Goal: Information Seeking & Learning: Check status

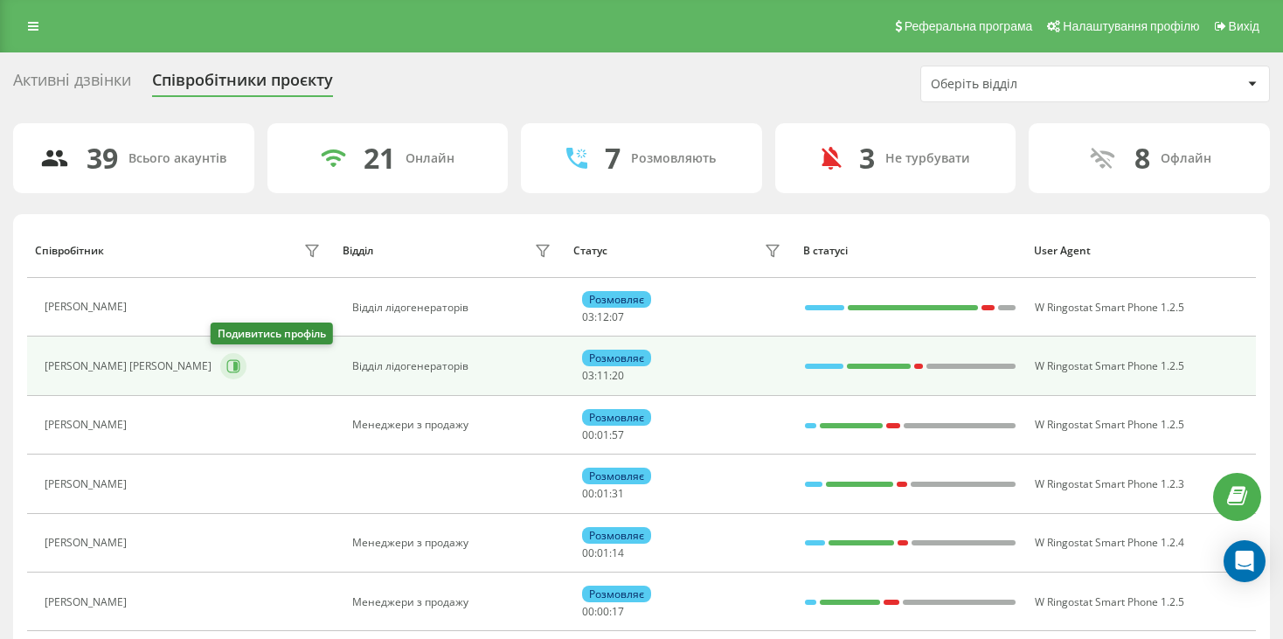
click at [233, 364] on button at bounding box center [233, 366] width 26 height 26
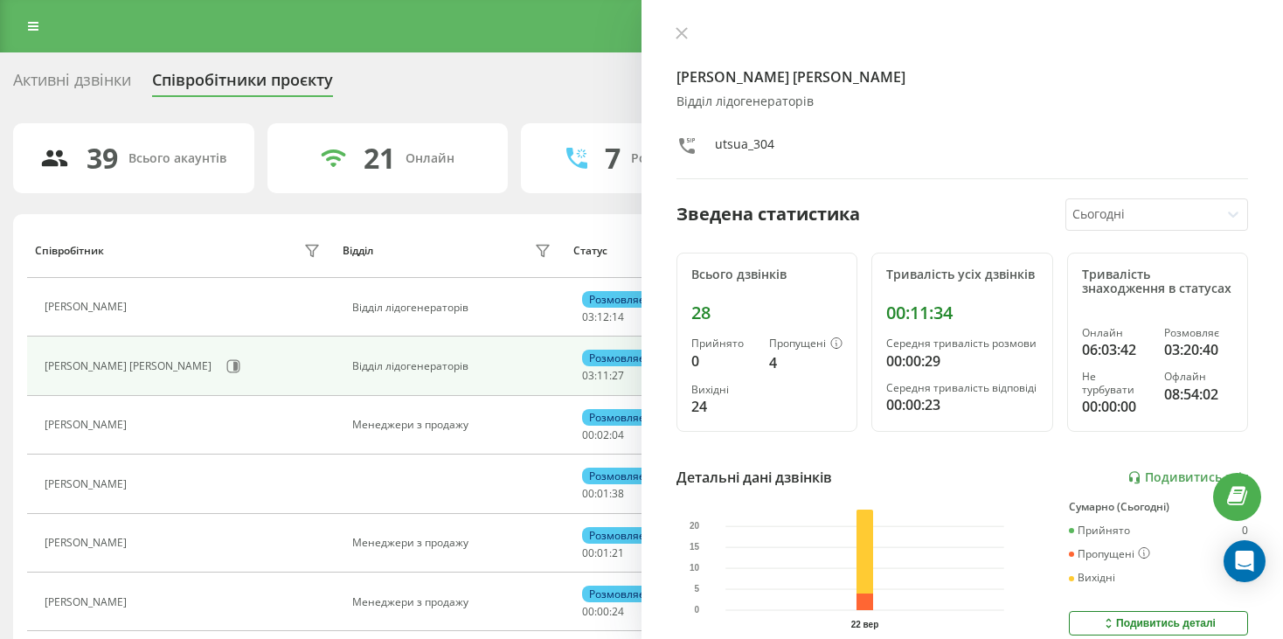
click at [682, 31] on icon at bounding box center [682, 33] width 12 height 12
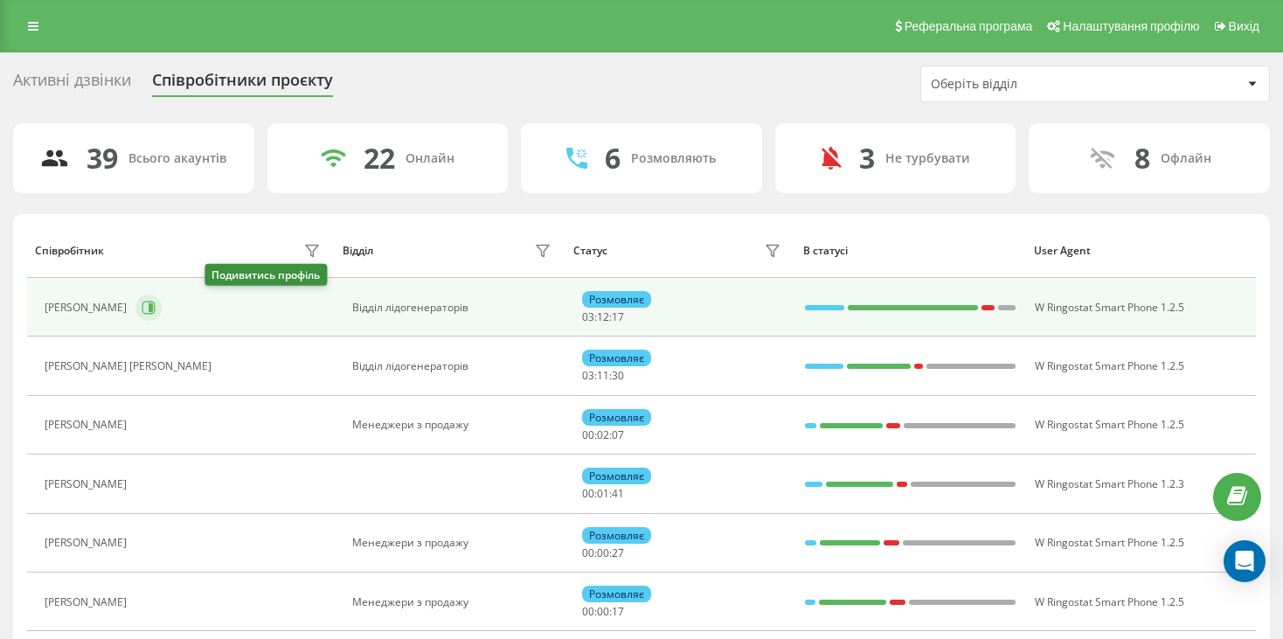
click at [162, 306] on button at bounding box center [148, 308] width 26 height 26
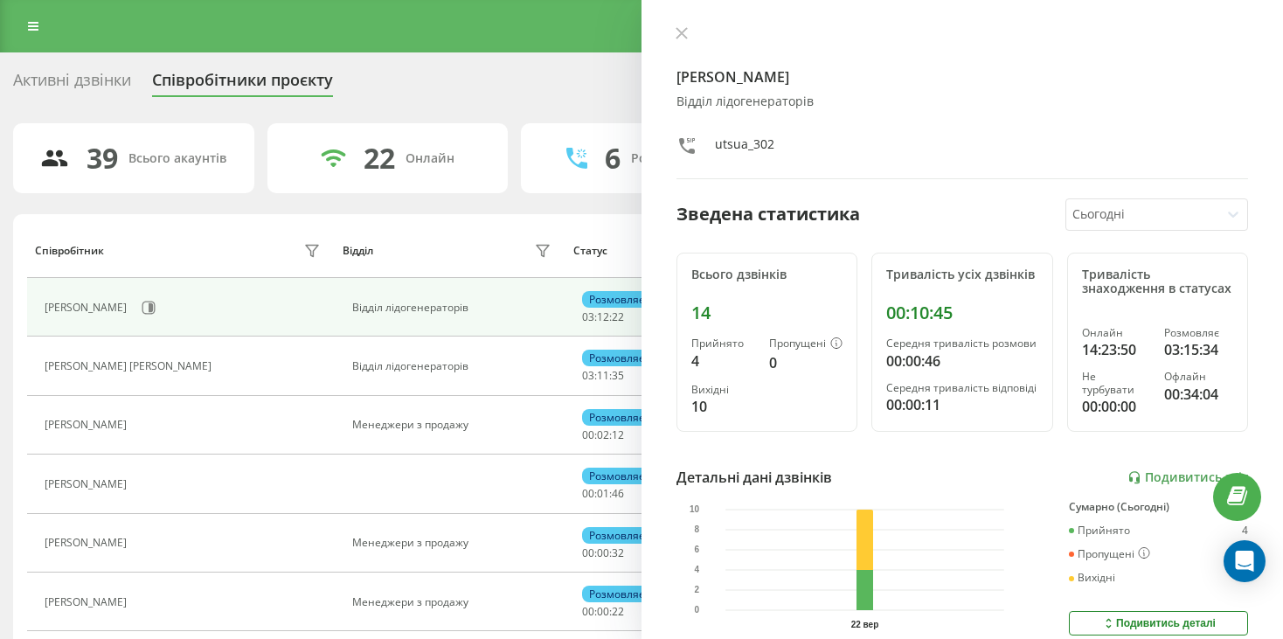
click at [677, 35] on icon at bounding box center [682, 33] width 12 height 12
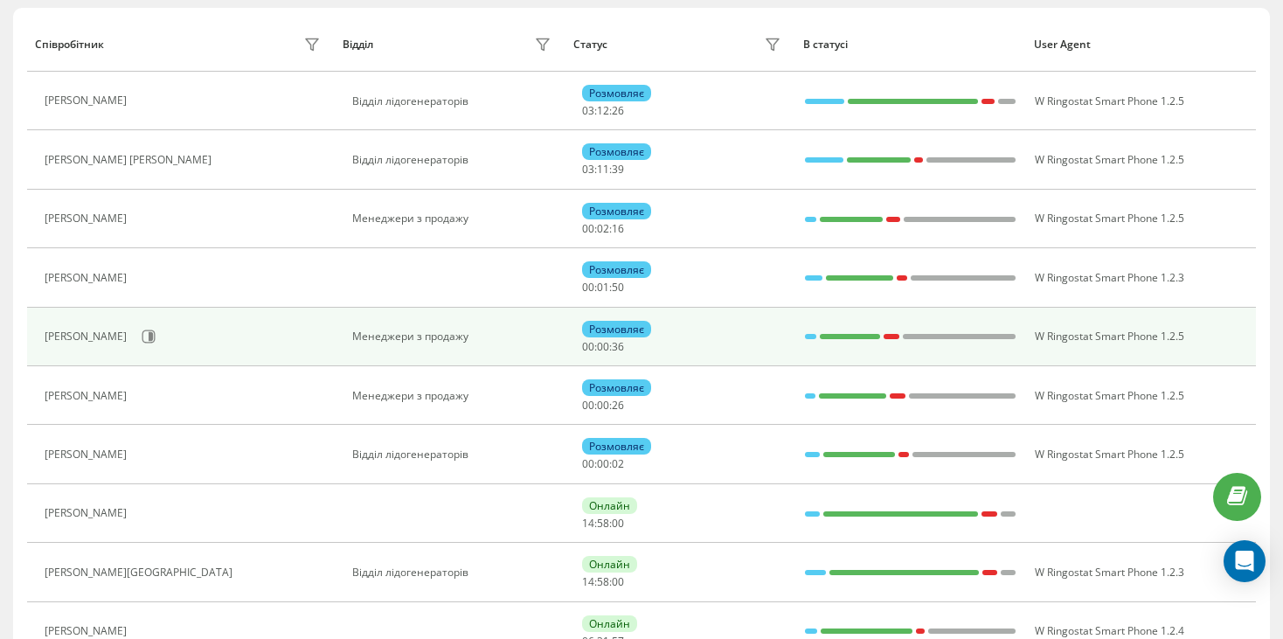
scroll to position [262, 0]
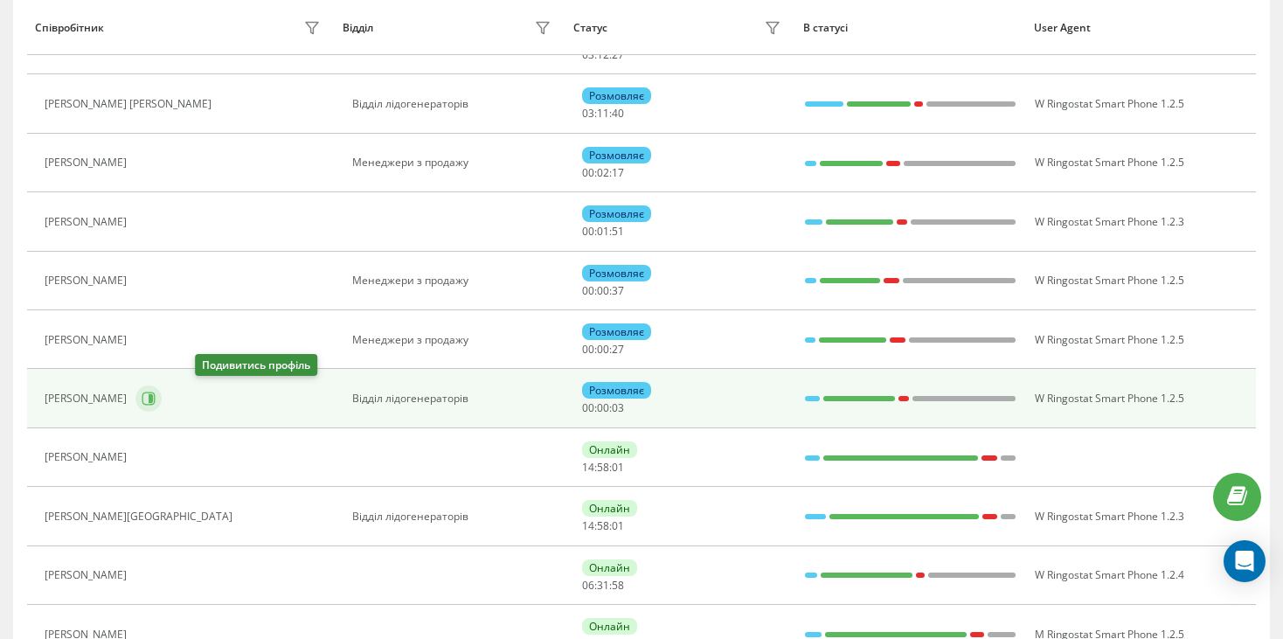
click at [153, 399] on icon at bounding box center [151, 398] width 4 height 9
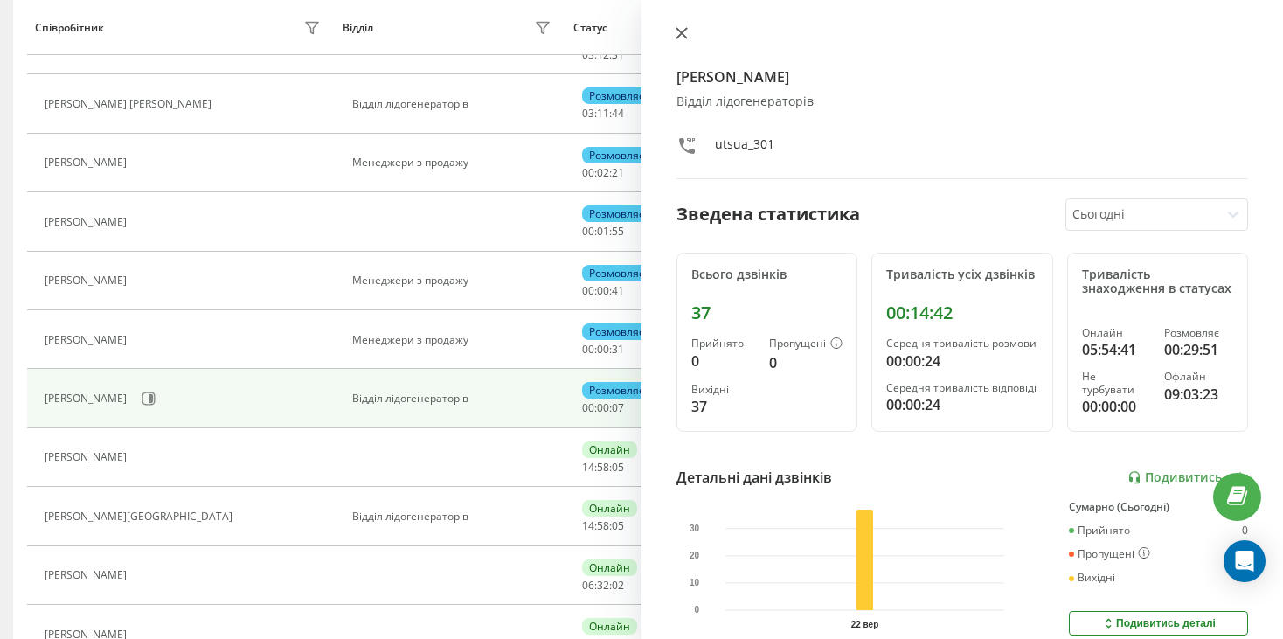
click at [688, 40] on button at bounding box center [681, 34] width 23 height 17
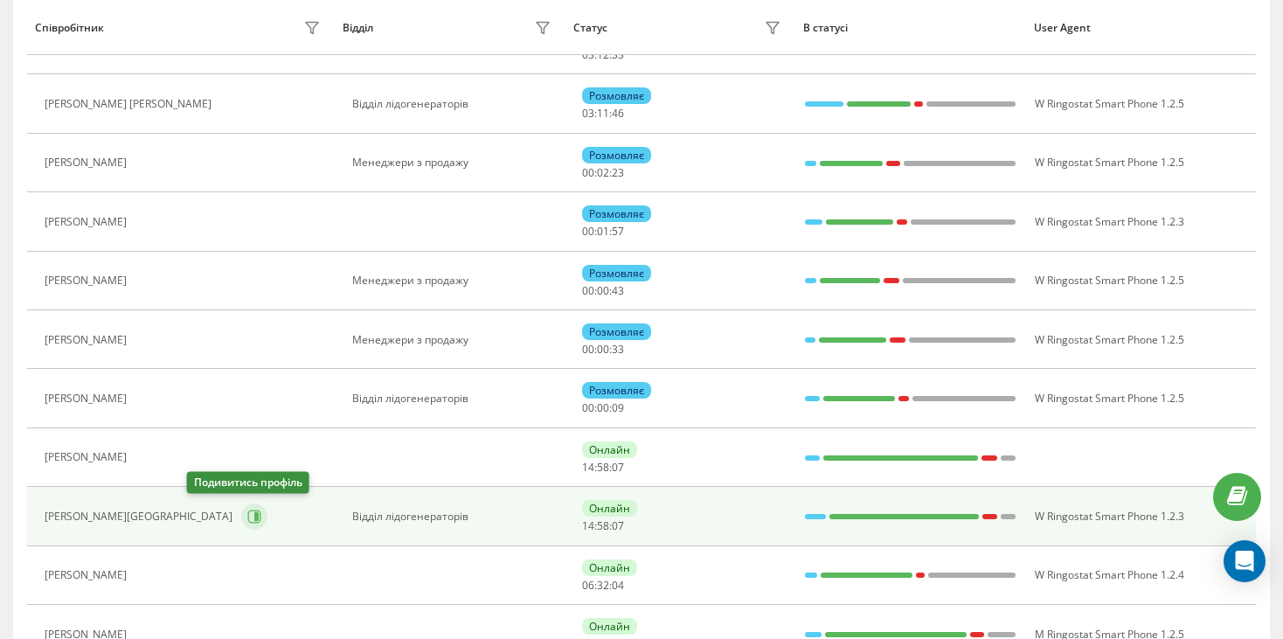
click at [241, 517] on button at bounding box center [254, 516] width 26 height 26
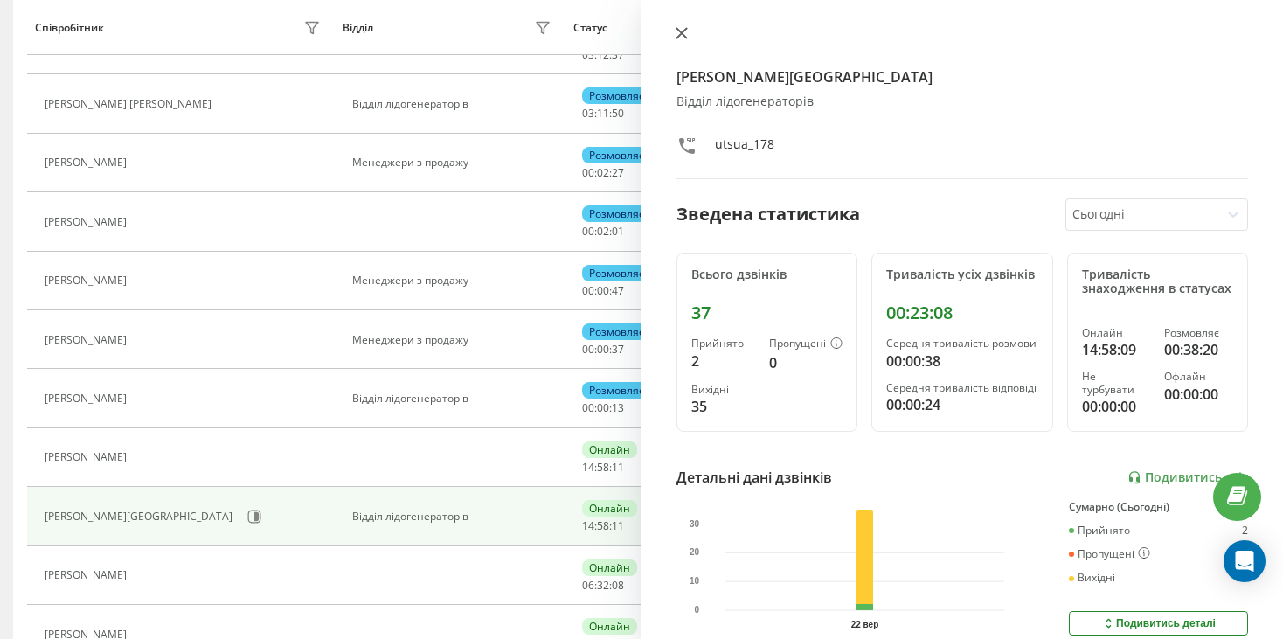
click at [682, 32] on icon at bounding box center [682, 33] width 10 height 10
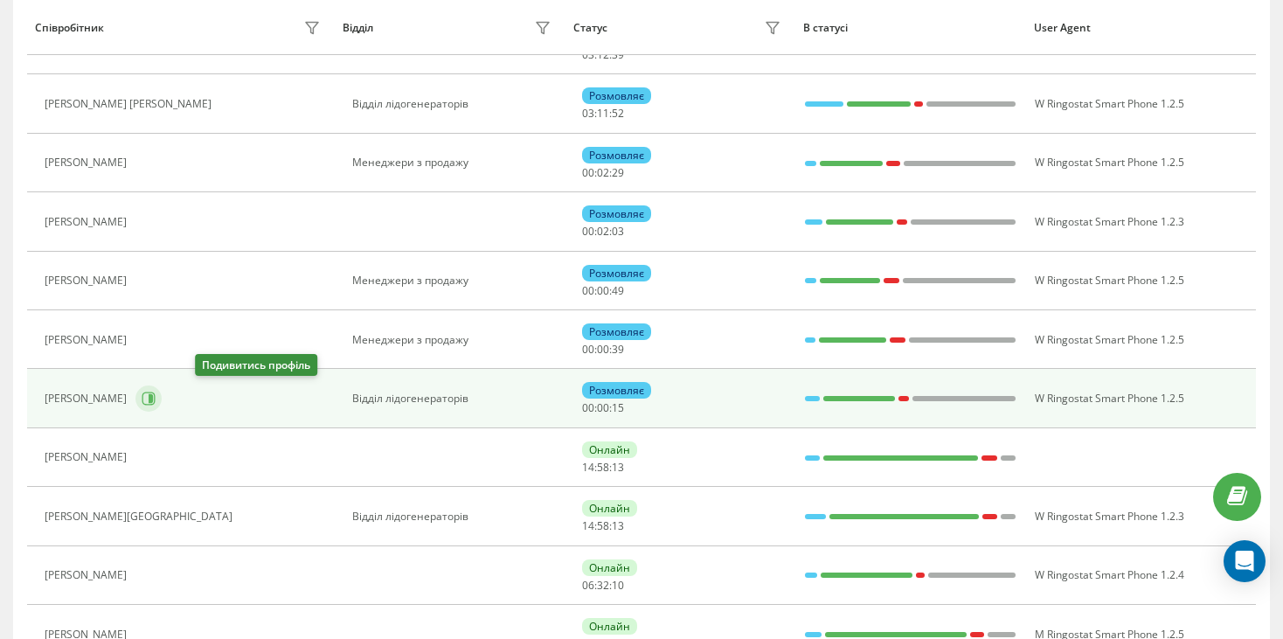
click at [156, 392] on icon at bounding box center [149, 399] width 14 height 14
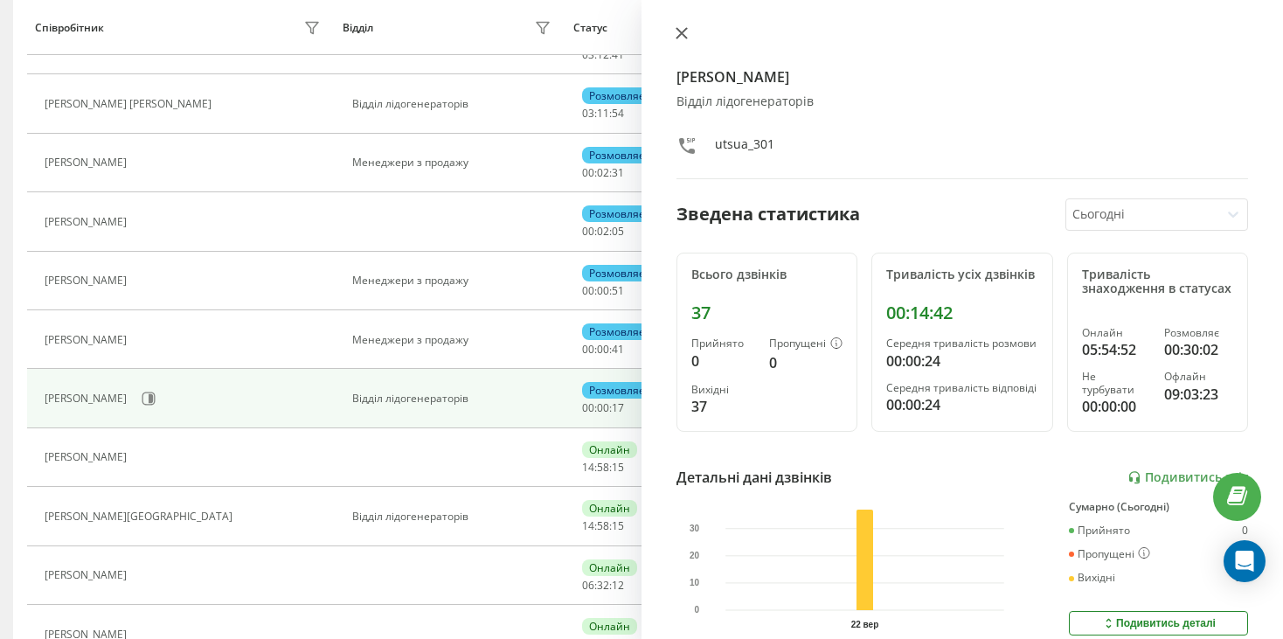
click at [679, 39] on button at bounding box center [681, 34] width 23 height 17
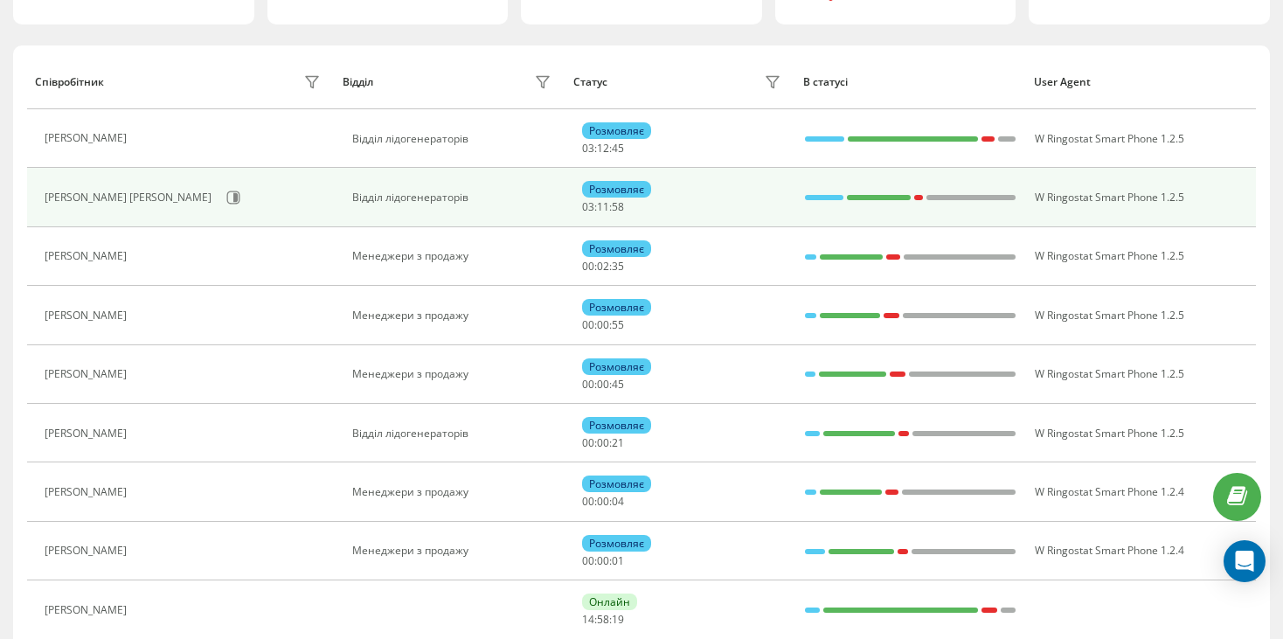
scroll to position [175, 0]
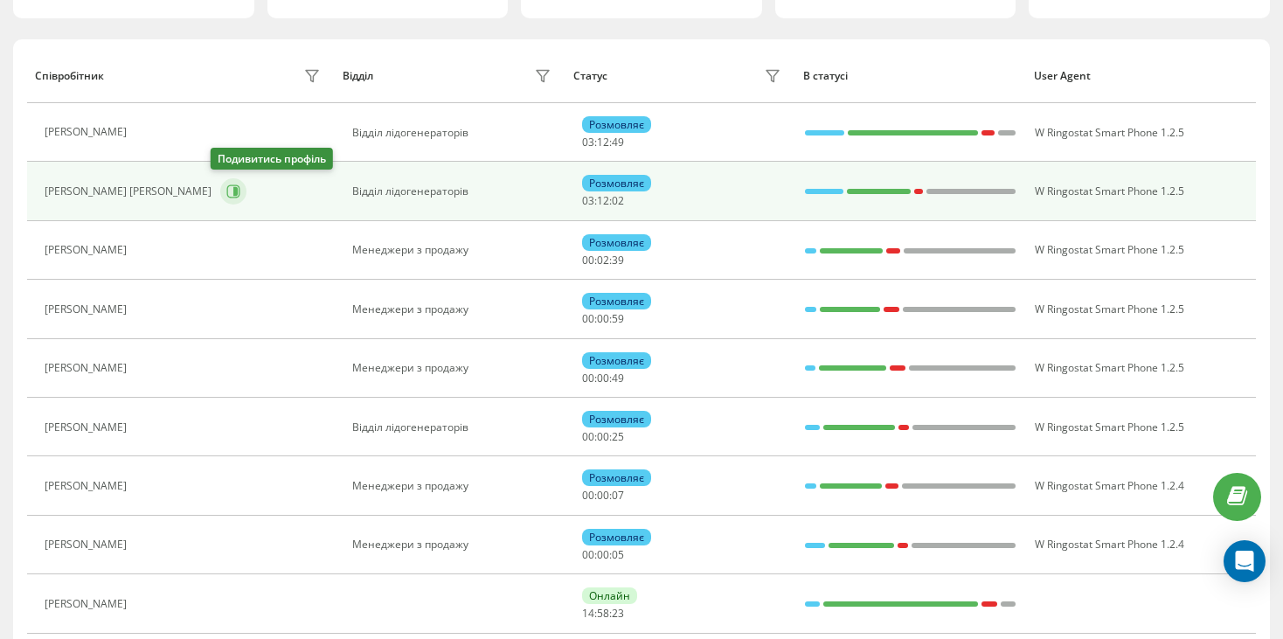
click at [233, 194] on icon at bounding box center [235, 191] width 4 height 9
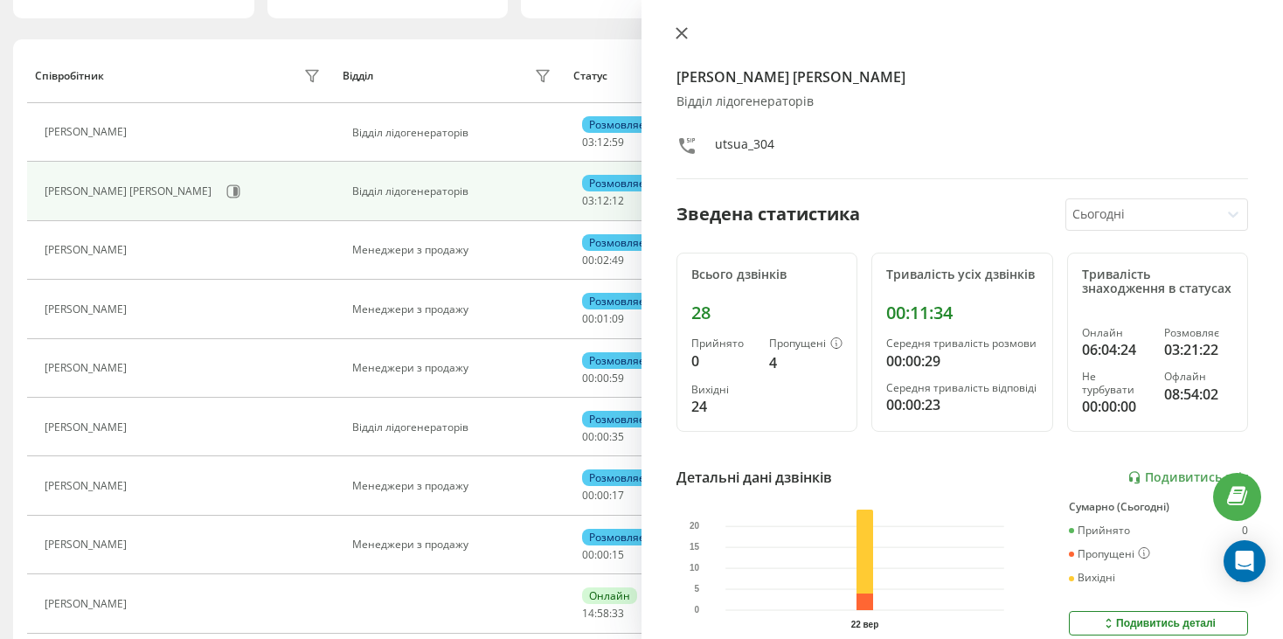
click at [684, 33] on icon at bounding box center [682, 33] width 12 height 12
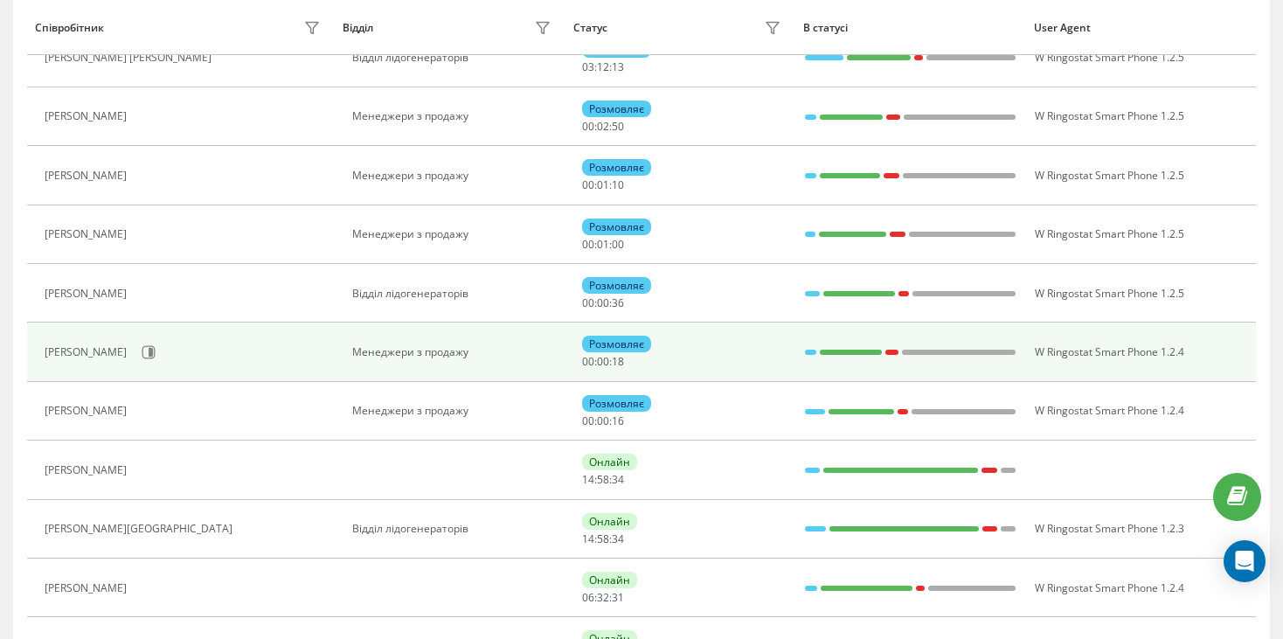
scroll to position [350, 0]
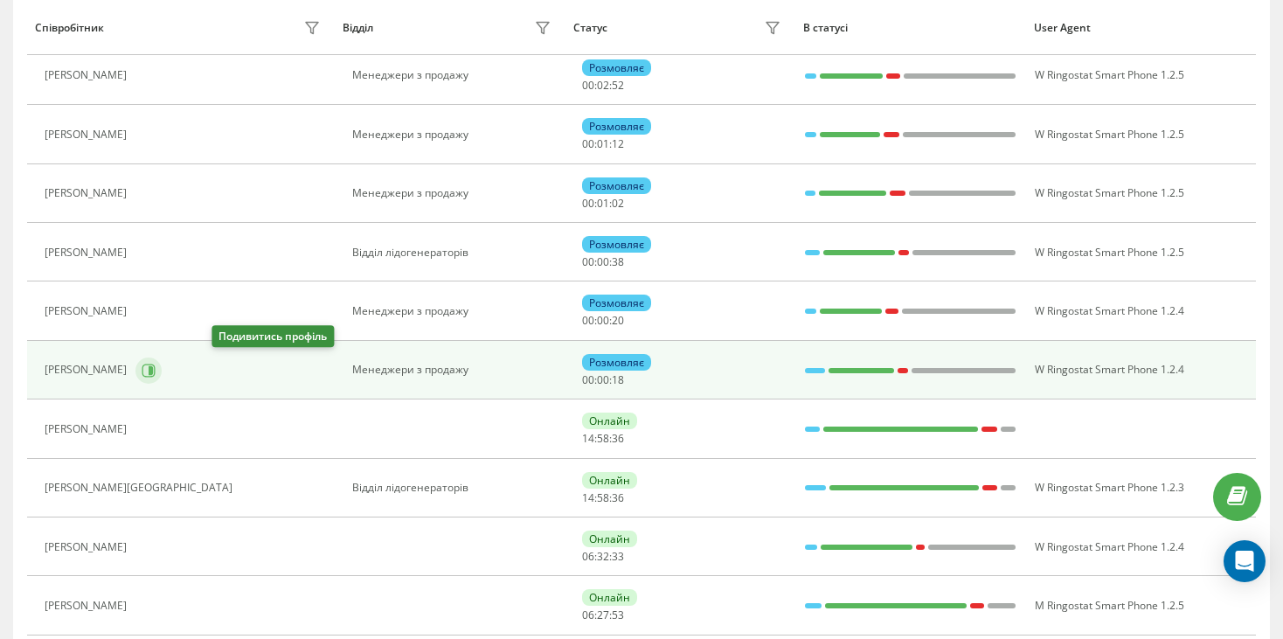
click at [156, 372] on icon at bounding box center [149, 371] width 14 height 14
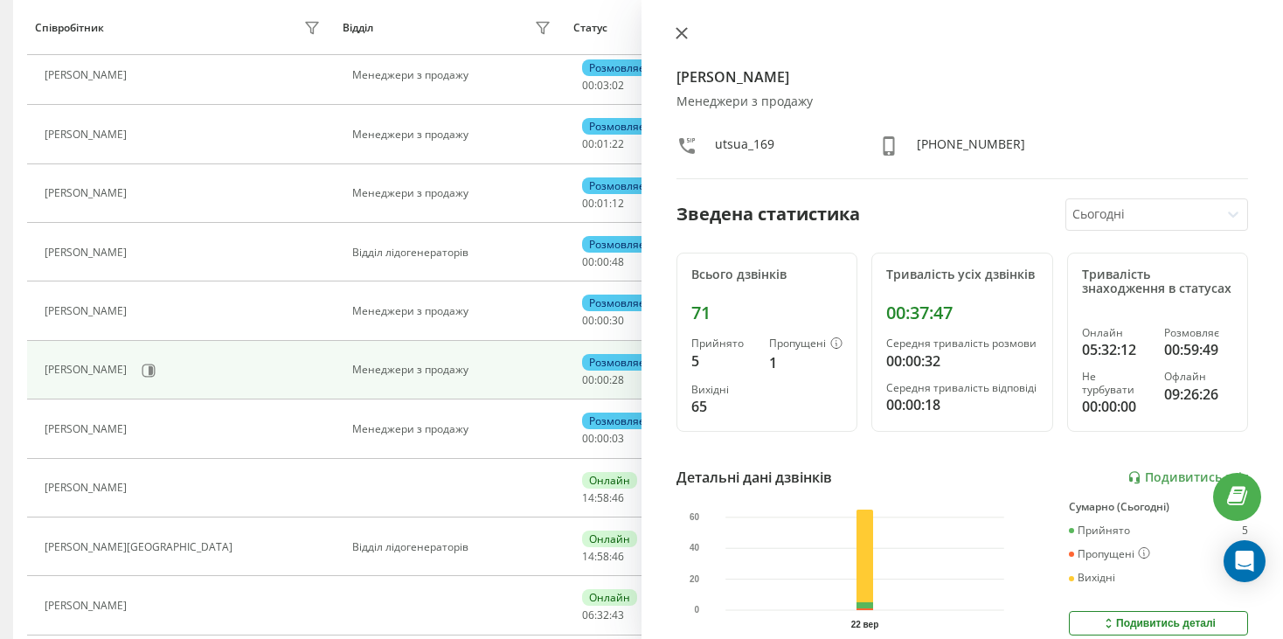
click at [682, 36] on icon at bounding box center [682, 33] width 12 height 12
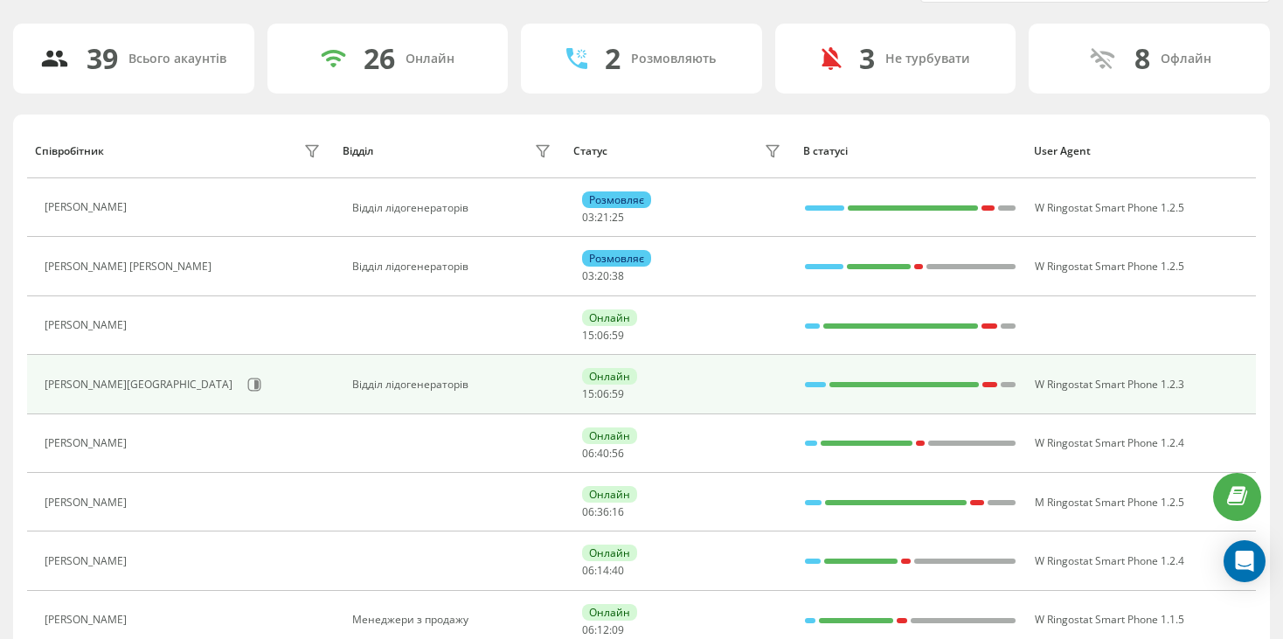
scroll to position [87, 0]
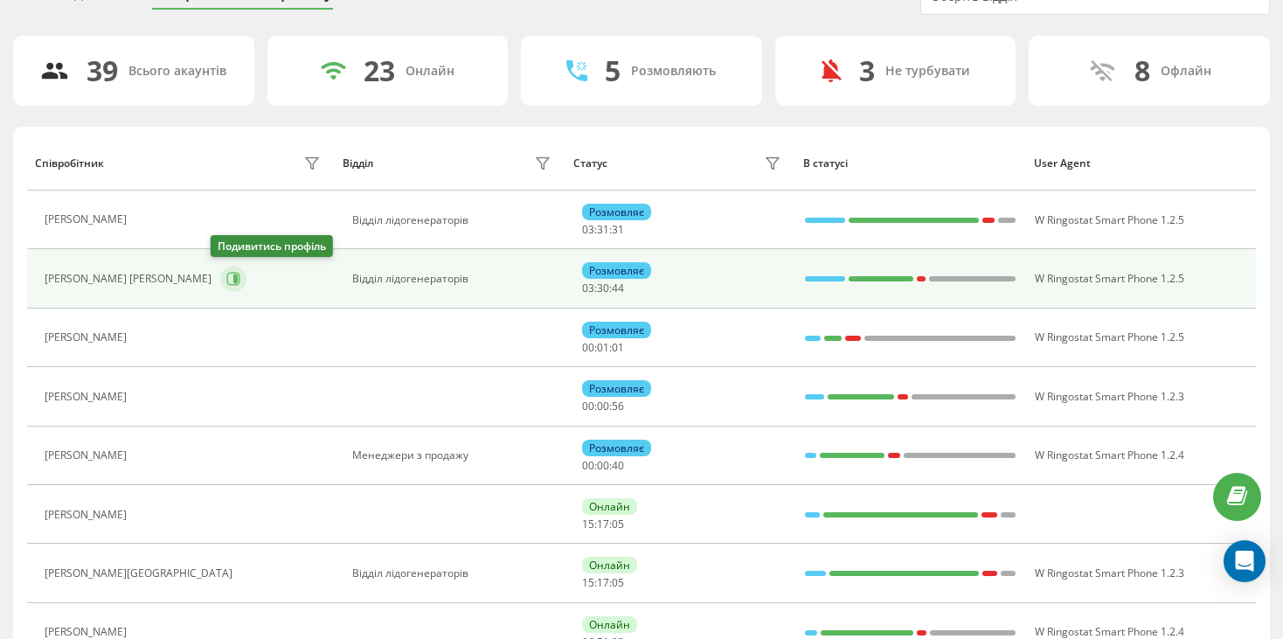
click at [226, 278] on icon at bounding box center [233, 279] width 14 height 14
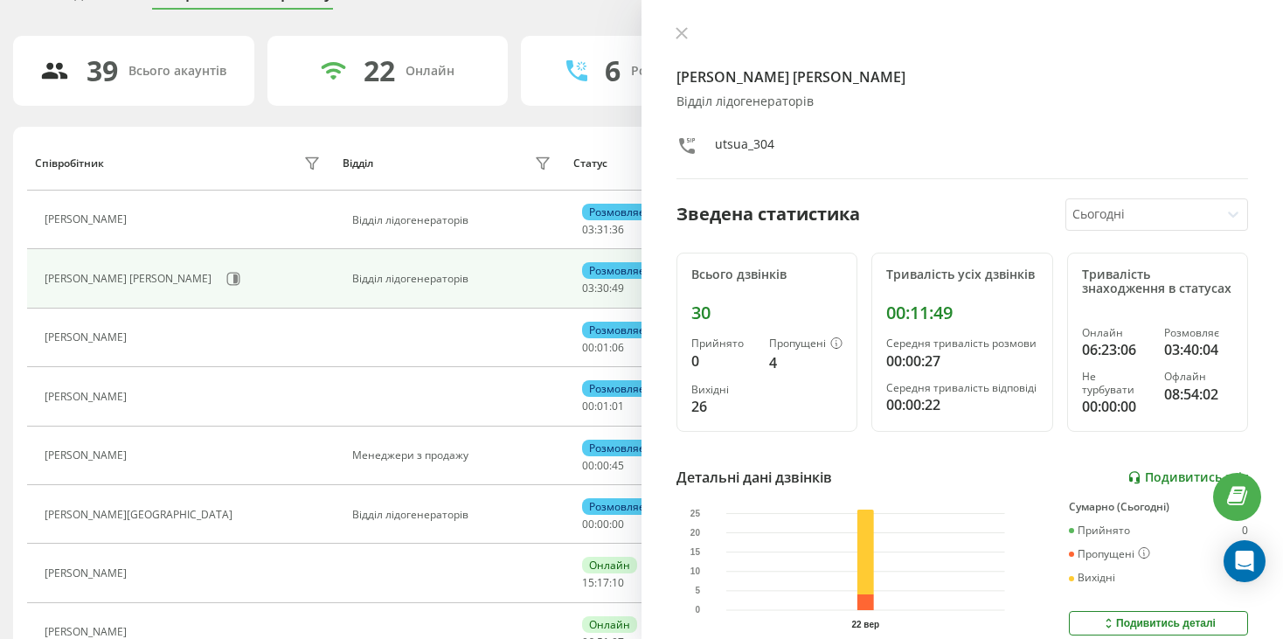
click at [1144, 485] on link "Подивитись звіт" at bounding box center [1188, 477] width 121 height 15
click at [1254, 24] on icon "close" at bounding box center [1257, 26] width 9 height 9
click at [677, 32] on icon at bounding box center [682, 33] width 12 height 12
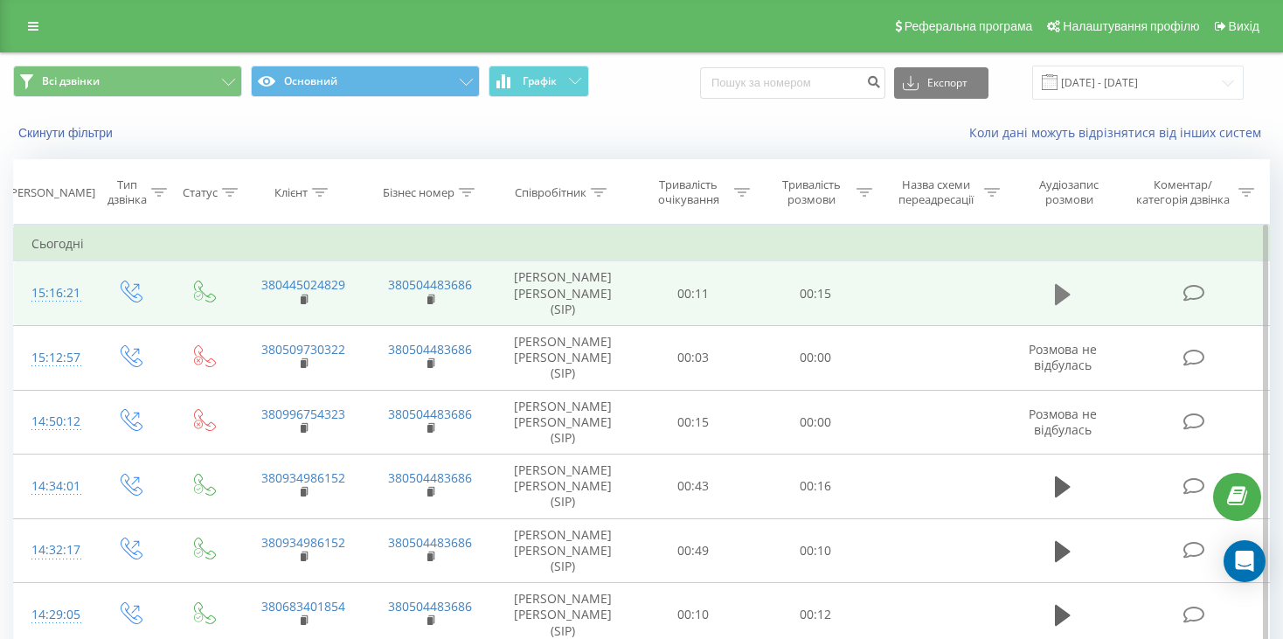
click at [1055, 290] on icon at bounding box center [1063, 293] width 16 height 21
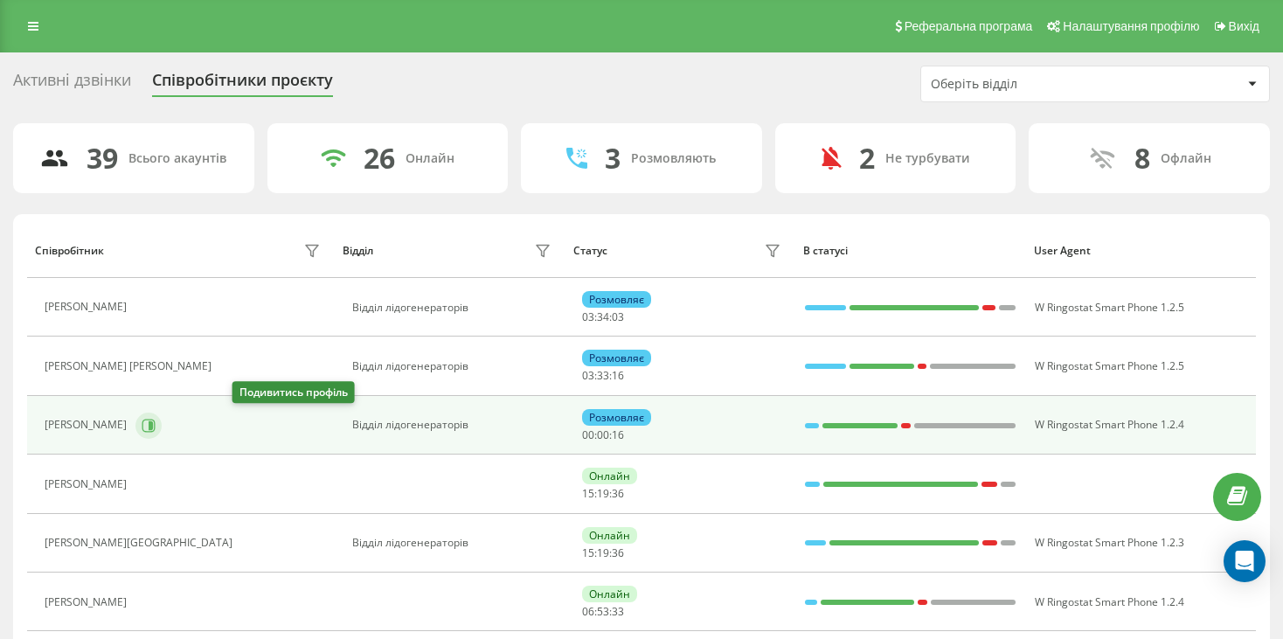
click at [156, 427] on icon at bounding box center [148, 425] width 13 height 13
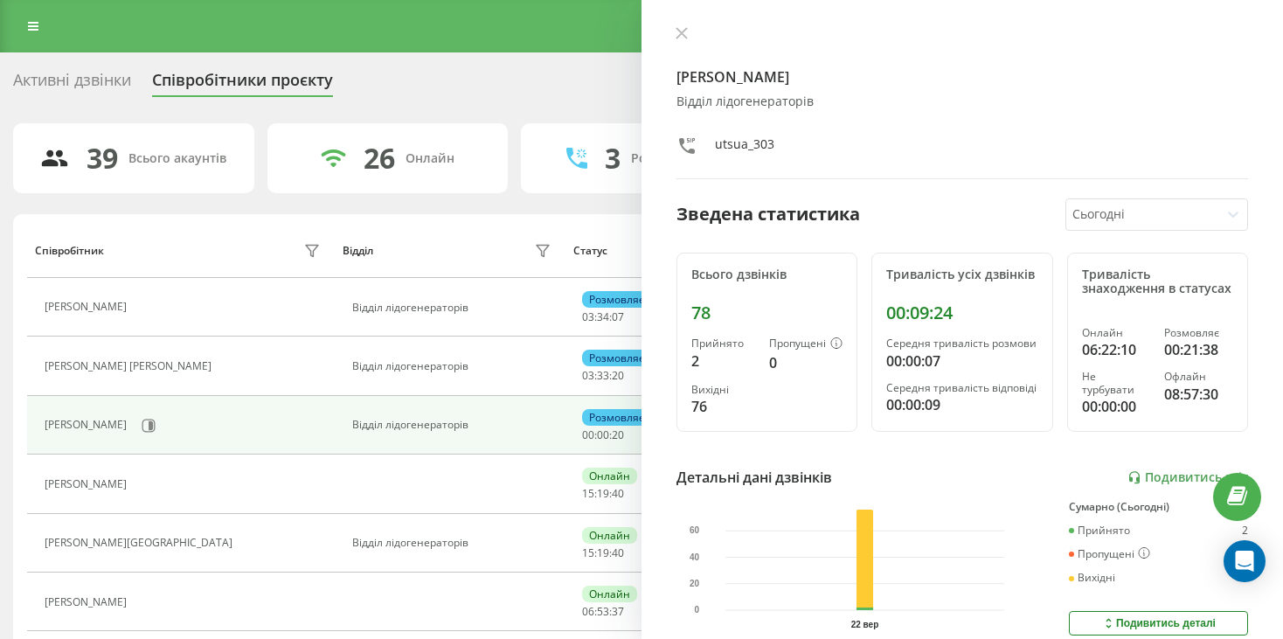
click at [675, 29] on button at bounding box center [681, 34] width 23 height 17
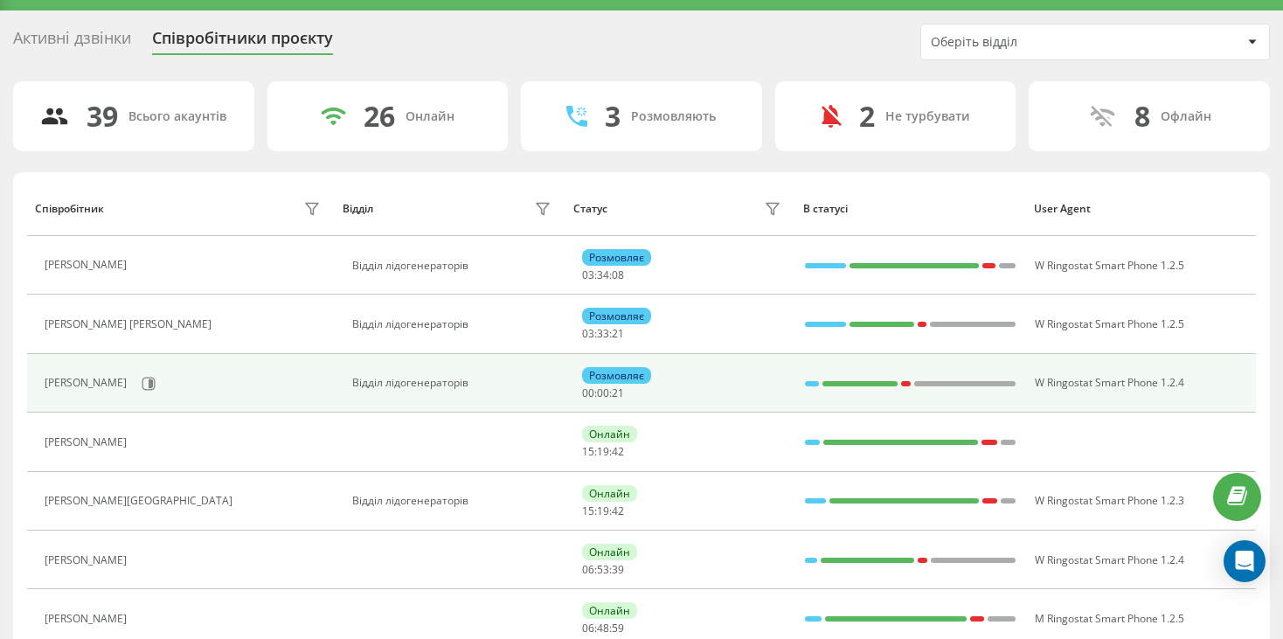
scroll to position [87, 0]
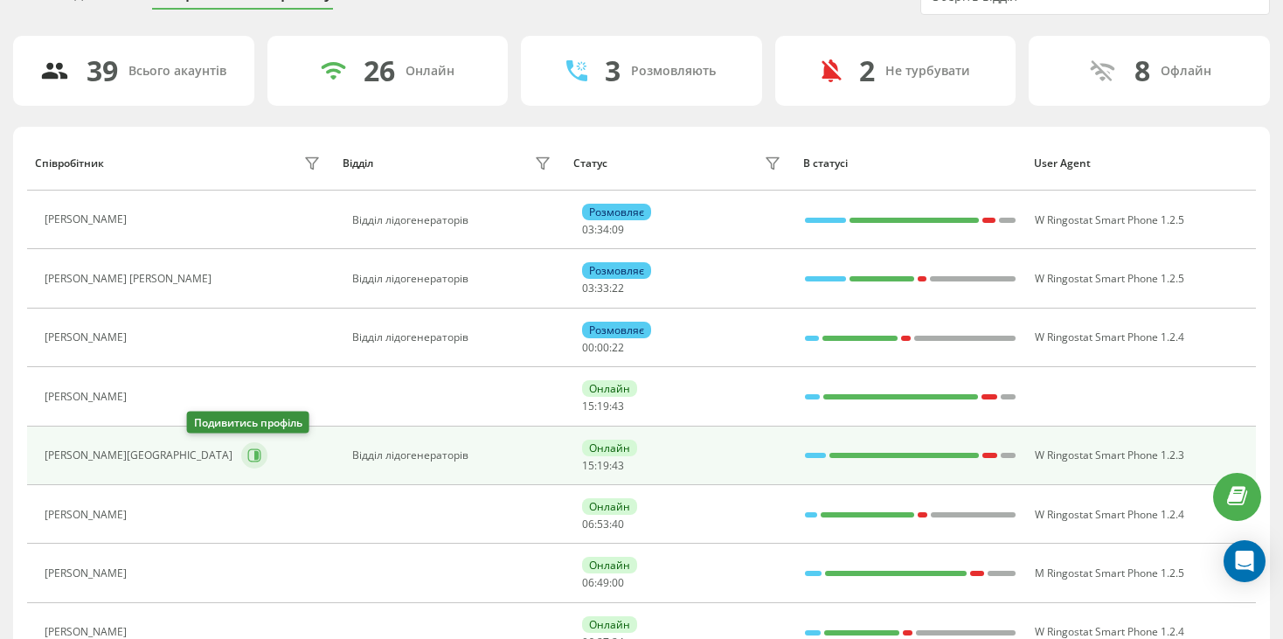
click at [248, 458] on icon at bounding box center [254, 455] width 13 height 13
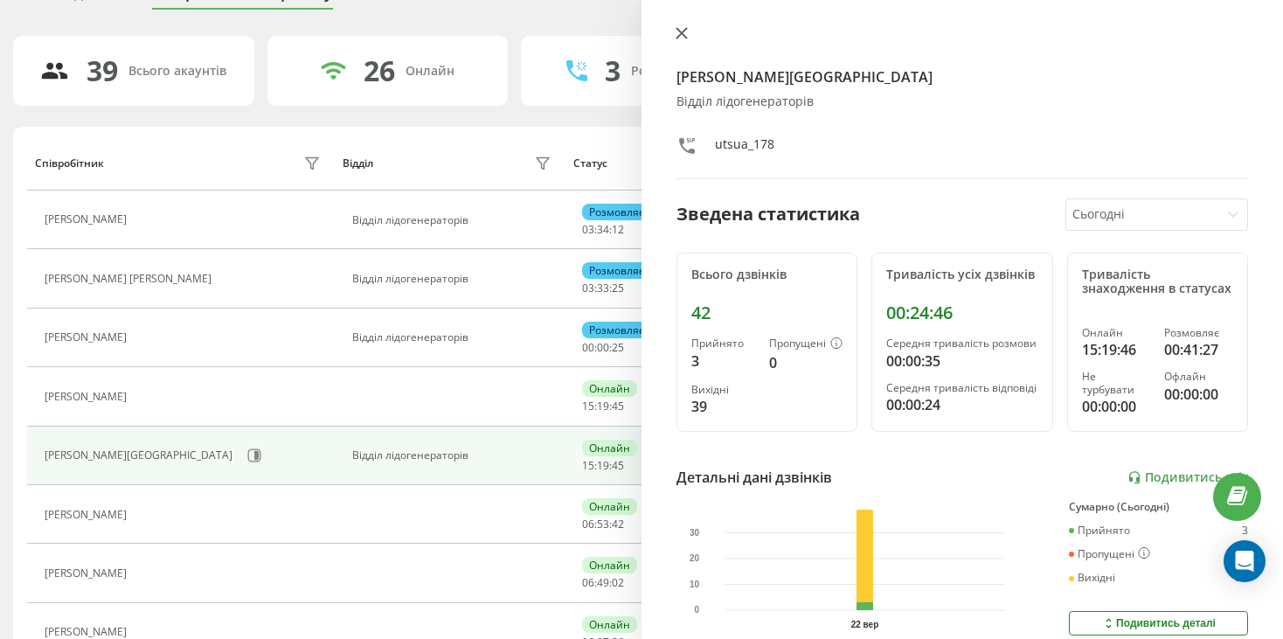
click at [676, 29] on icon at bounding box center [682, 33] width 12 height 12
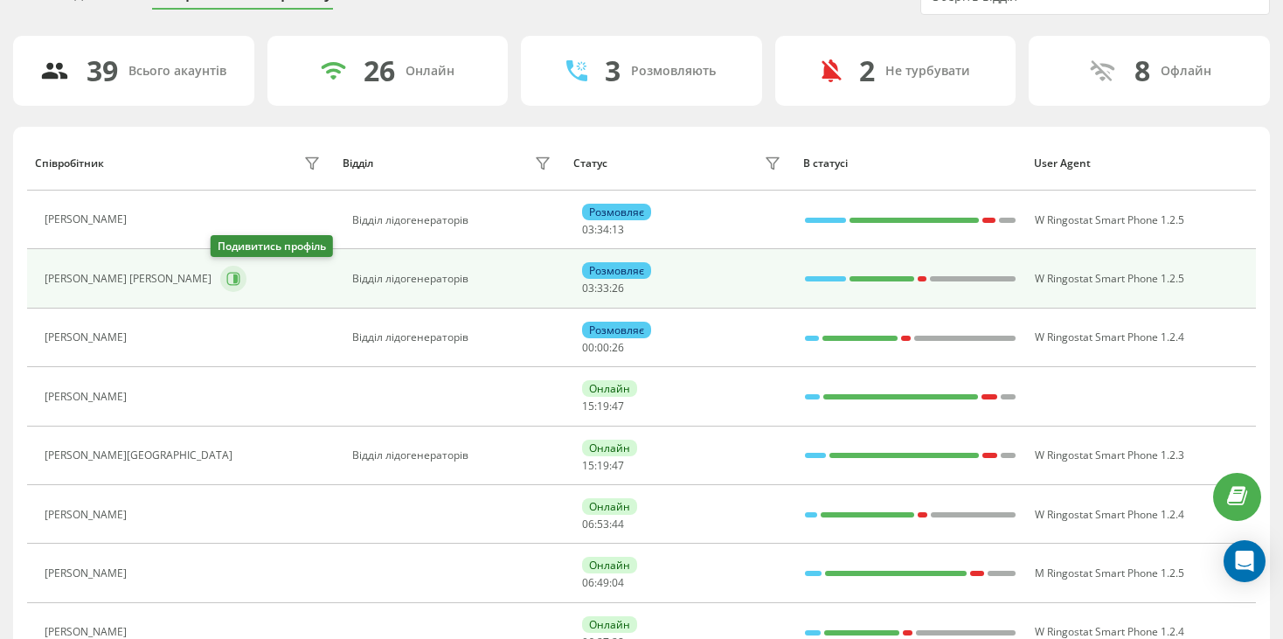
click at [233, 282] on icon at bounding box center [235, 278] width 4 height 9
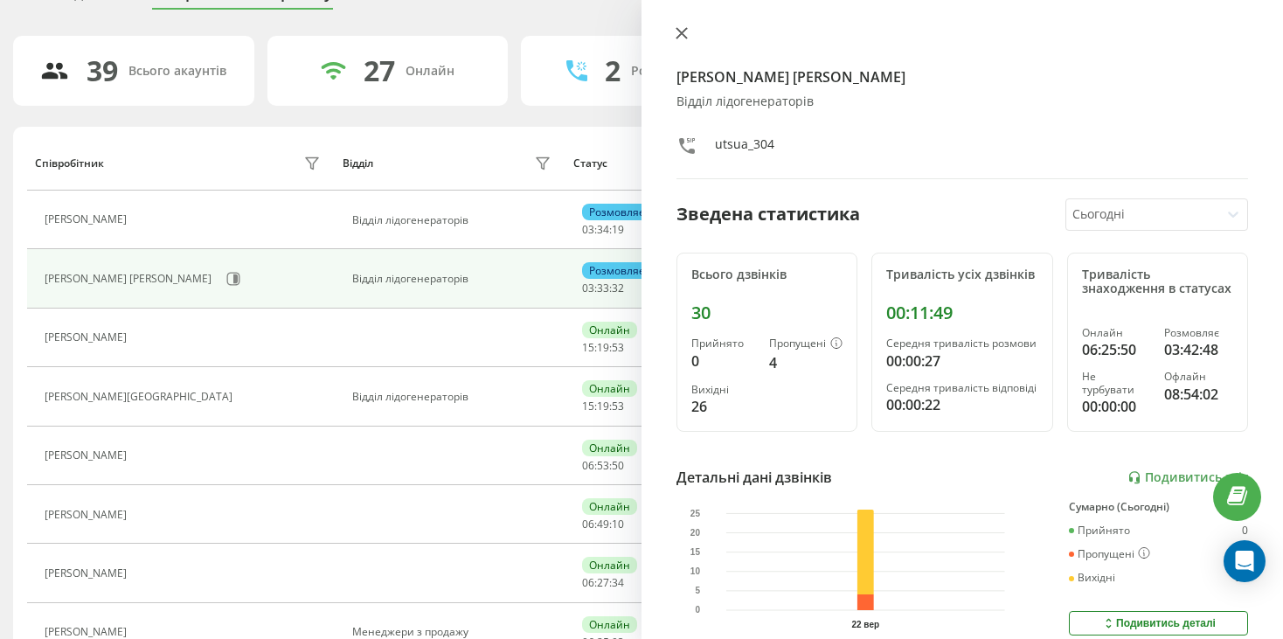
click at [682, 36] on icon at bounding box center [682, 33] width 12 height 12
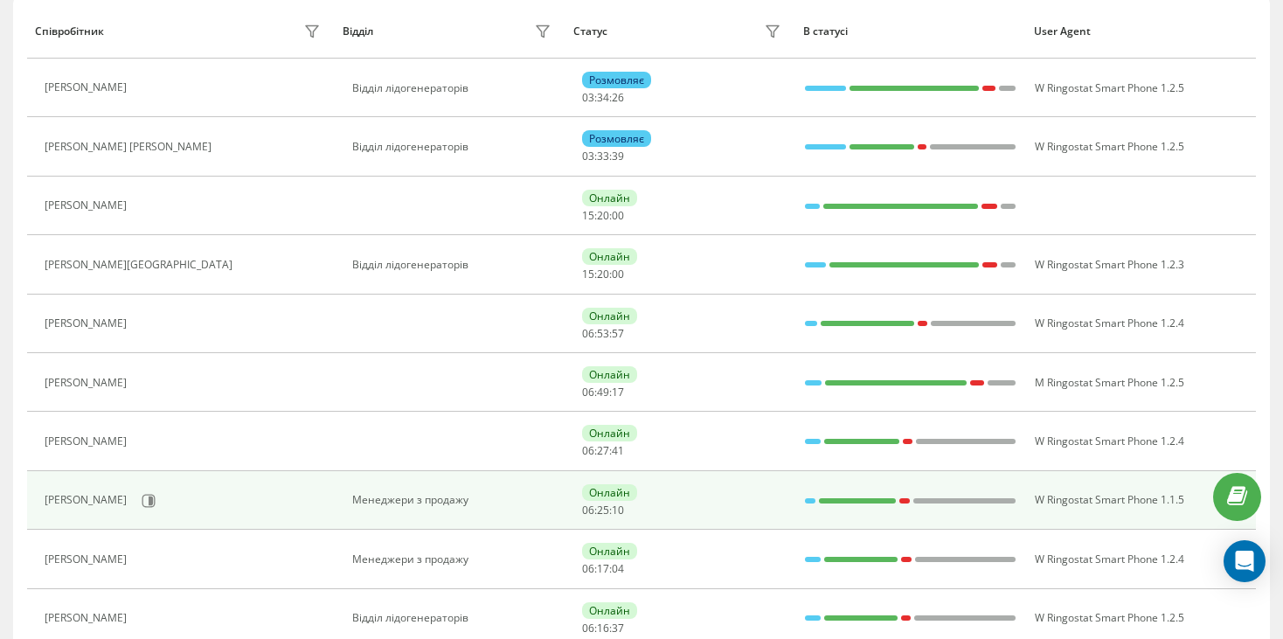
scroll to position [262, 0]
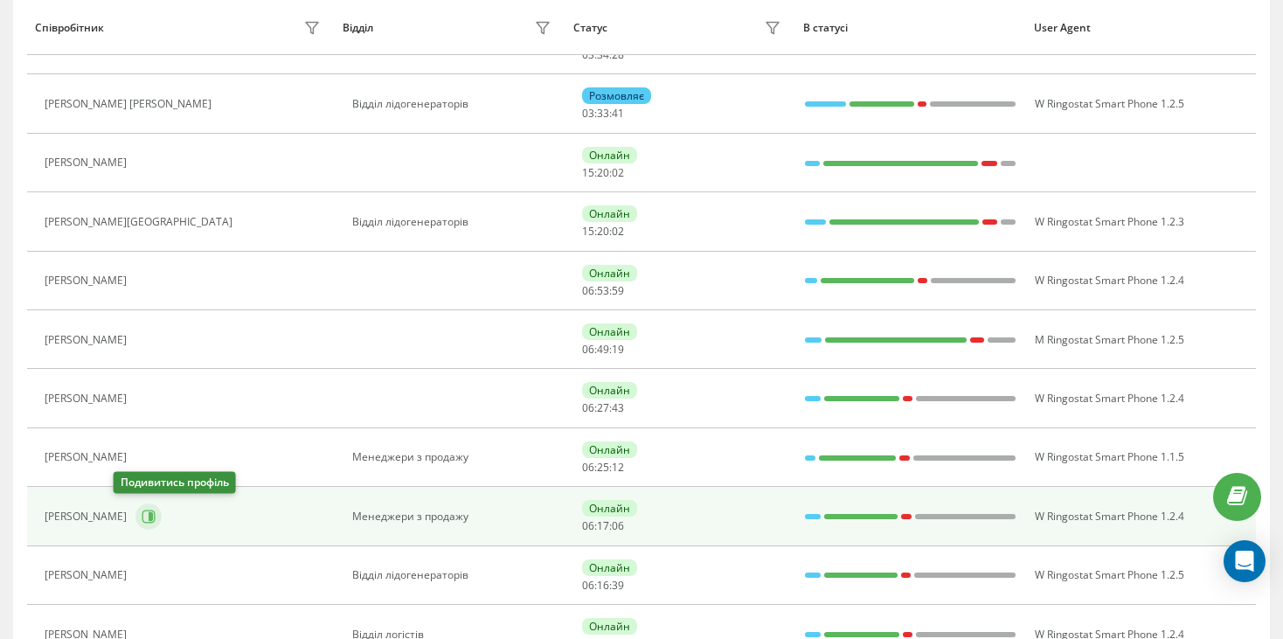
click at [142, 514] on icon at bounding box center [149, 517] width 14 height 14
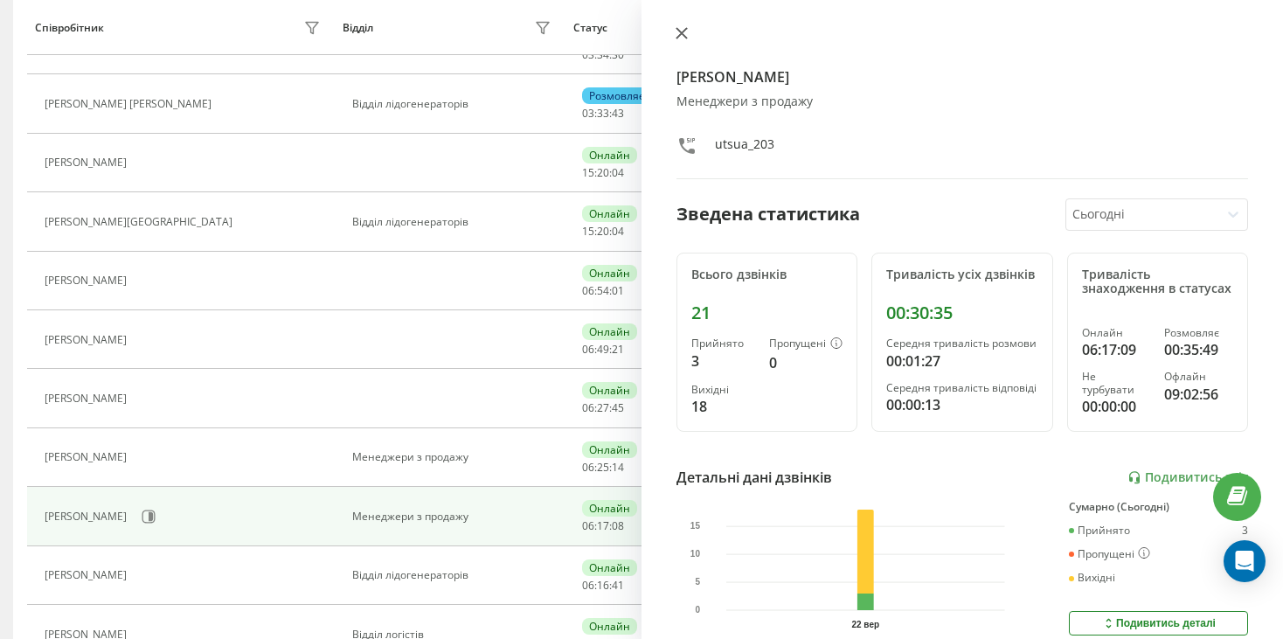
click at [676, 32] on icon at bounding box center [682, 33] width 12 height 12
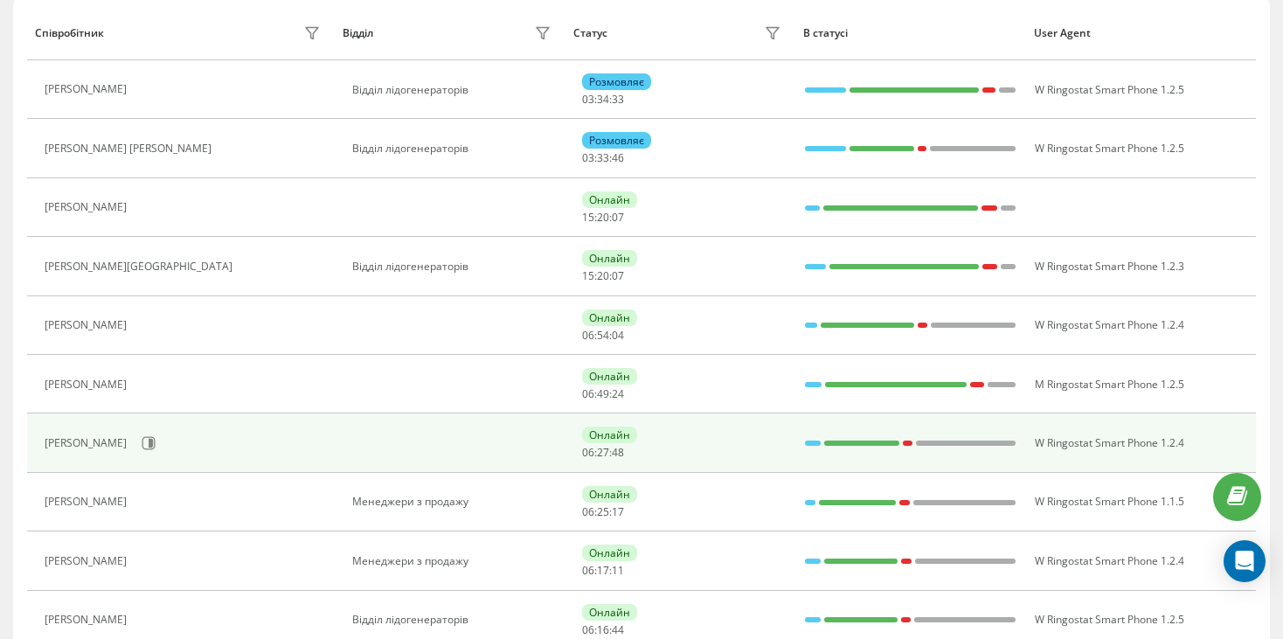
scroll to position [350, 0]
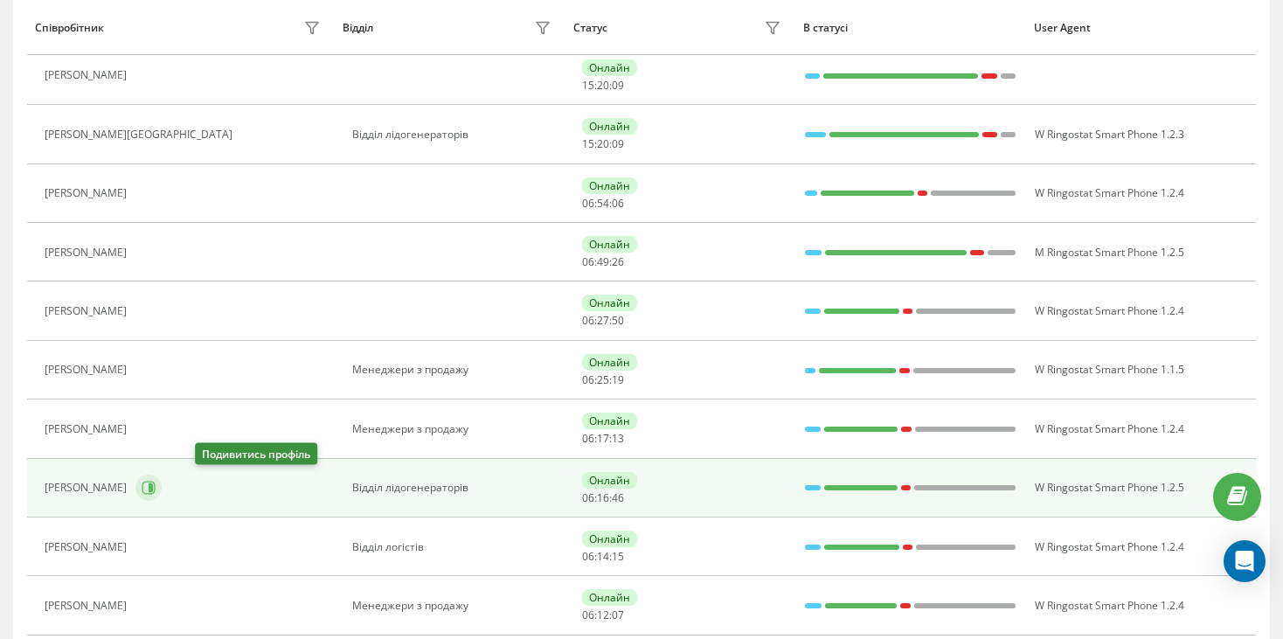
click at [153, 487] on icon at bounding box center [151, 487] width 4 height 9
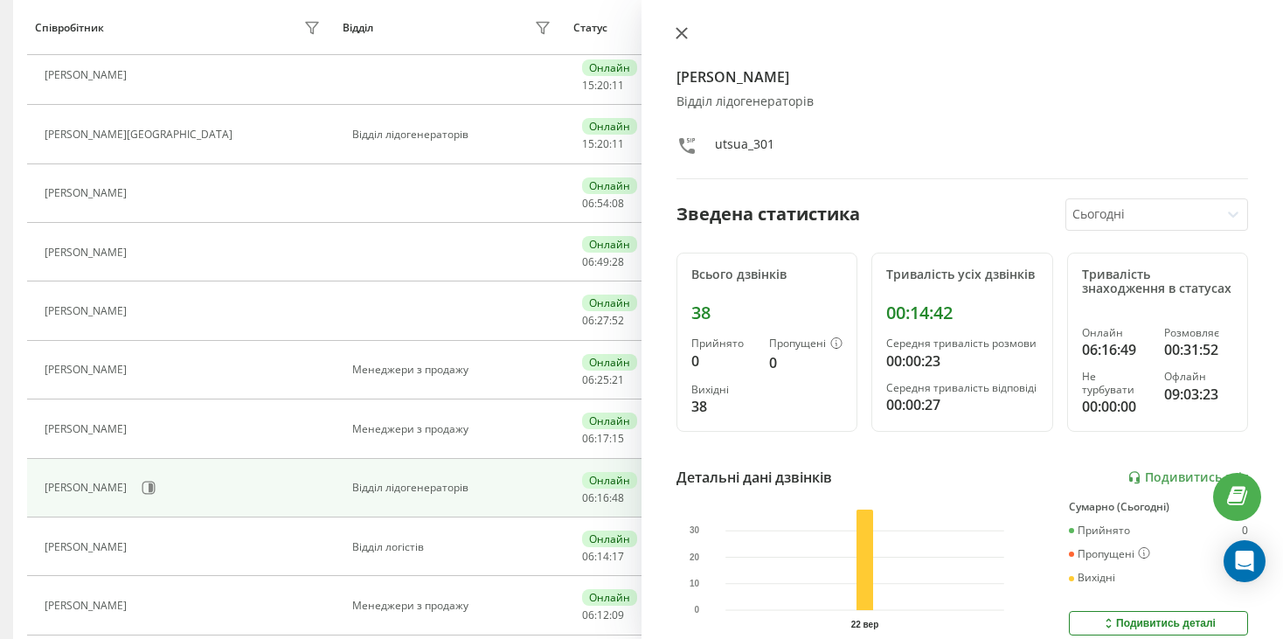
click at [682, 26] on button at bounding box center [681, 34] width 23 height 17
